Goal: Task Accomplishment & Management: Use online tool/utility

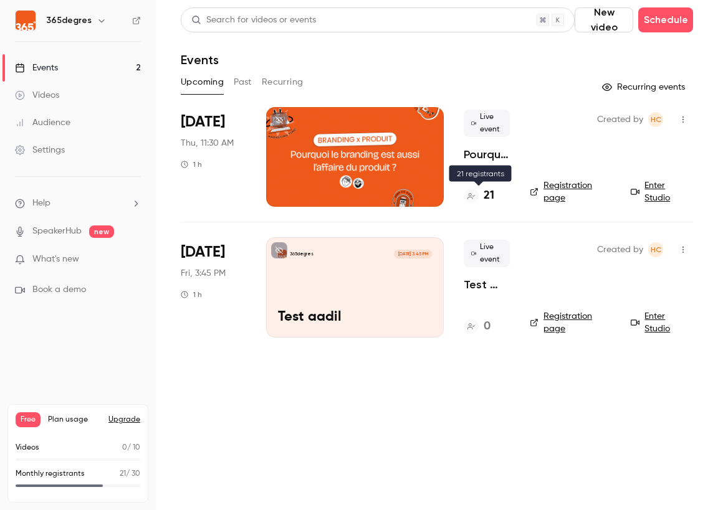
click at [489, 195] on h4 "21" at bounding box center [488, 195] width 11 height 17
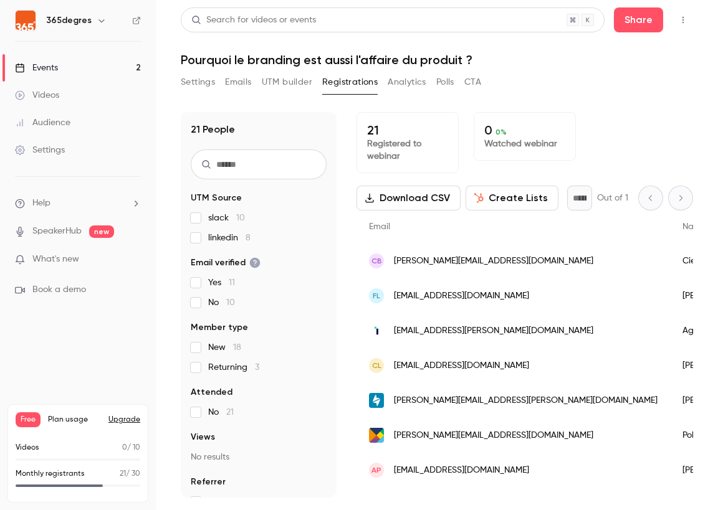
click at [297, 80] on button "UTM builder" at bounding box center [287, 82] width 50 height 20
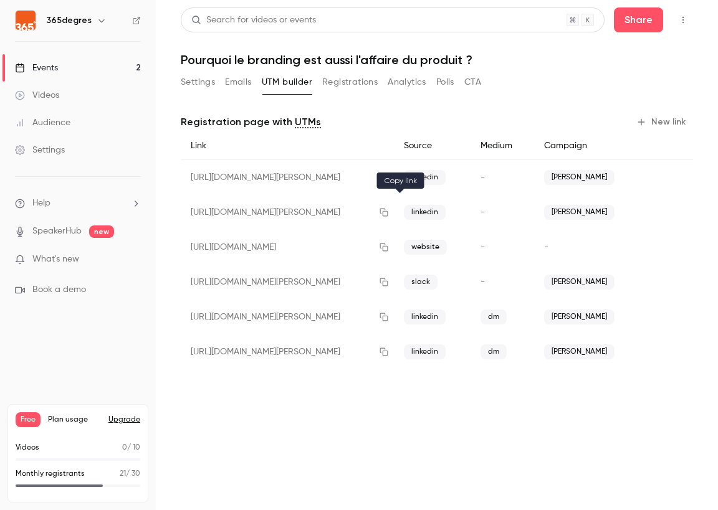
click at [389, 211] on icon "button" at bounding box center [384, 212] width 10 height 9
